Goal: Task Accomplishment & Management: Manage account settings

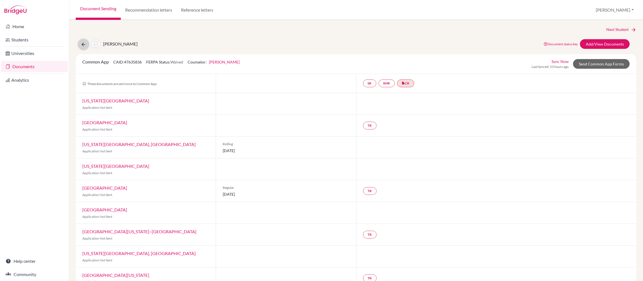
click at [82, 45] on icon at bounding box center [84, 45] width 6 height 6
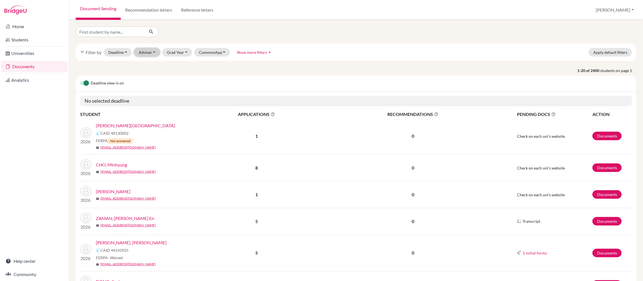
click at [148, 54] on button "Advisor" at bounding box center [147, 52] width 26 height 9
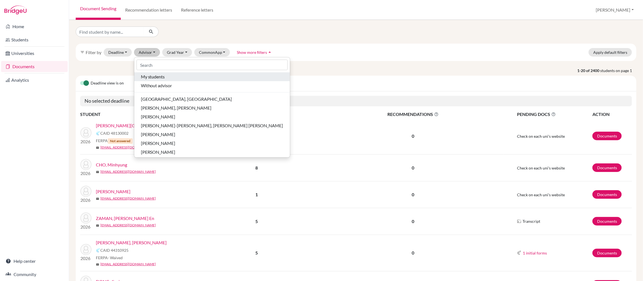
click at [151, 75] on span "My students" at bounding box center [153, 77] width 24 height 7
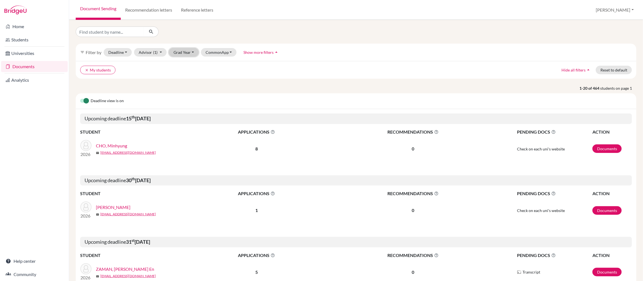
click at [181, 53] on button "Grad Year" at bounding box center [184, 52] width 30 height 9
click at [182, 90] on span "2026" at bounding box center [181, 90] width 10 height 7
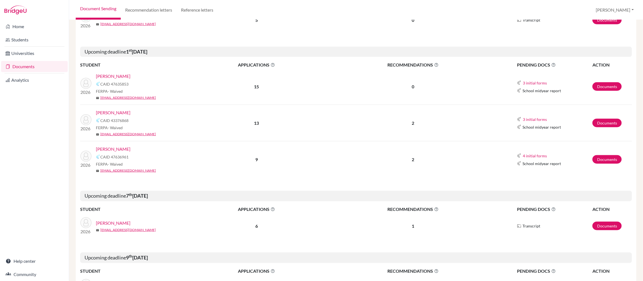
scroll to position [255, 0]
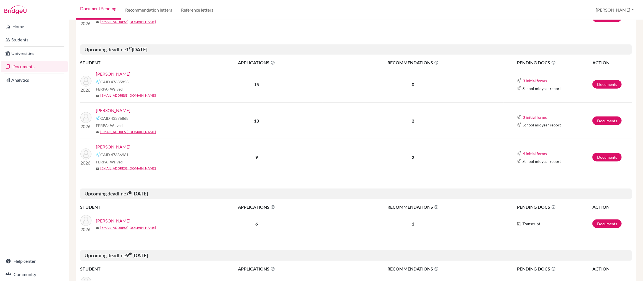
click at [112, 111] on link "[PERSON_NAME]" at bounding box center [113, 110] width 35 height 7
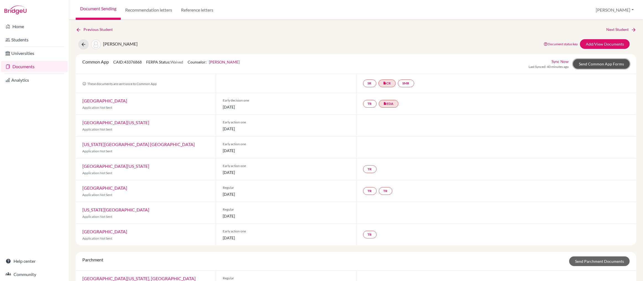
click at [602, 64] on link "Send Common App Forms" at bounding box center [601, 64] width 57 height 10
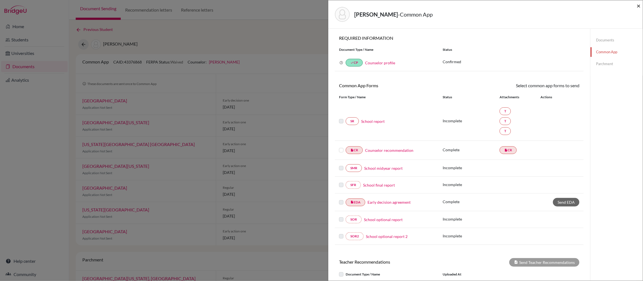
click at [639, 6] on span "×" at bounding box center [639, 6] width 4 height 8
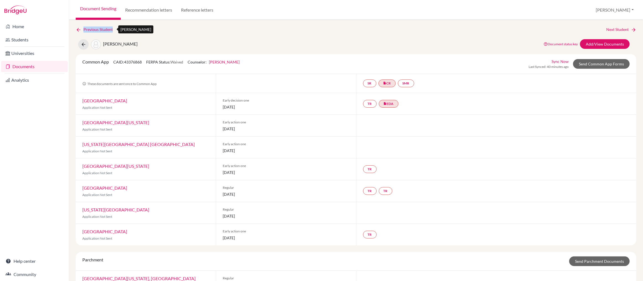
click at [98, 31] on link "Previous Student" at bounding box center [96, 30] width 41 height 6
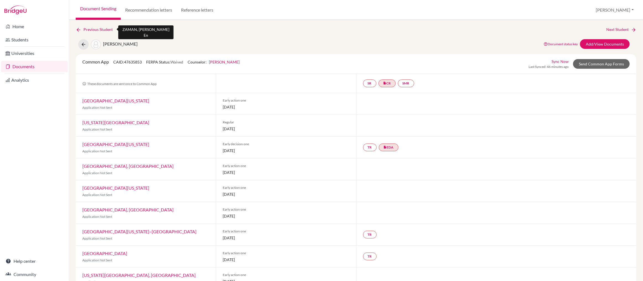
click at [95, 30] on link "Previous Student" at bounding box center [96, 30] width 41 height 6
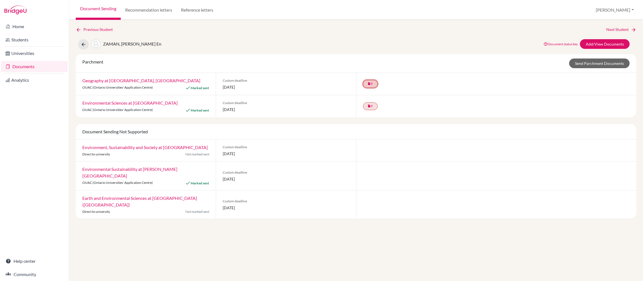
click at [370, 83] on icon "insert_drive_file" at bounding box center [369, 83] width 3 height 3
click at [403, 89] on div "insert_drive_file T Transcript Geography Merit Complete. Ready to send." at bounding box center [496, 84] width 281 height 22
click at [371, 106] on icon "insert_drive_file" at bounding box center [369, 105] width 3 height 3
click at [417, 106] on div "insert_drive_file T Transcript Geography Merit Complete. Ready to send." at bounding box center [496, 106] width 281 height 22
click at [610, 44] on link "Add/View Documents" at bounding box center [605, 44] width 50 height 10
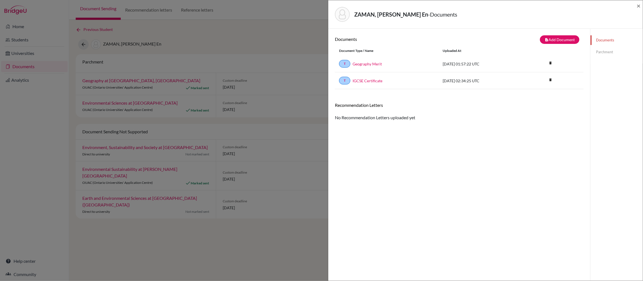
click at [606, 54] on link "Parchment" at bounding box center [617, 52] width 52 height 10
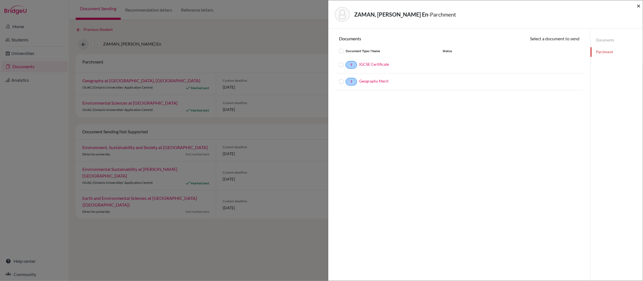
click at [638, 5] on span "×" at bounding box center [639, 6] width 4 height 8
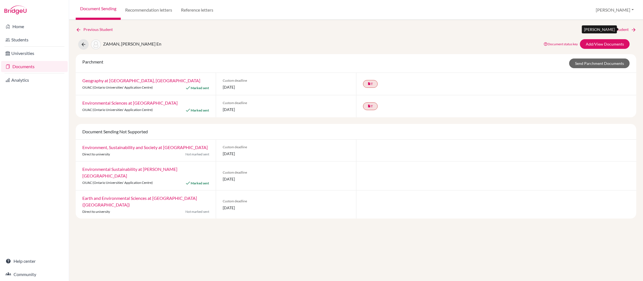
click at [614, 28] on link "Next Student" at bounding box center [621, 30] width 30 height 6
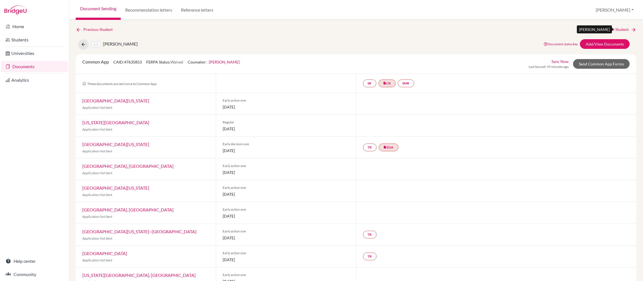
click at [614, 29] on link "Next Student" at bounding box center [621, 30] width 30 height 6
